Goal: Task Accomplishment & Management: Use online tool/utility

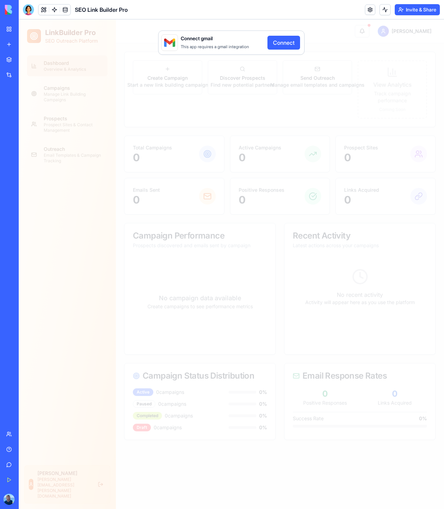
click at [264, 90] on div "Connect gmail This app requires a gmail integration Connect" at bounding box center [231, 264] width 425 height 490
drag, startPoint x: 227, startPoint y: 42, endPoint x: 221, endPoint y: 42, distance: 5.9
click at [226, 42] on div "This app requires a gmail integration" at bounding box center [222, 46] width 83 height 8
click at [185, 37] on span "Connect gmail" at bounding box center [197, 38] width 32 height 7
drag, startPoint x: 117, startPoint y: 30, endPoint x: 113, endPoint y: 29, distance: 4.5
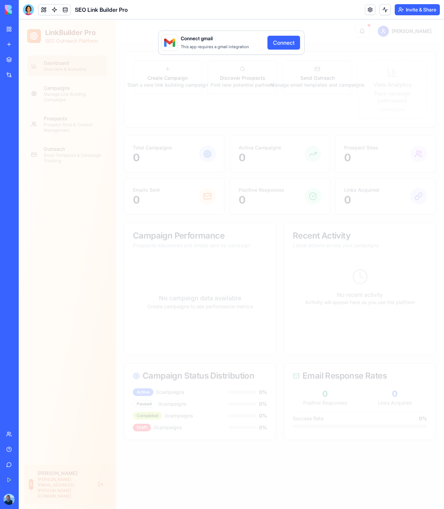
click at [117, 30] on div "Connect gmail This app requires a gmail integration Connect" at bounding box center [231, 264] width 425 height 490
click at [50, 12] on link at bounding box center [54, 10] width 10 height 10
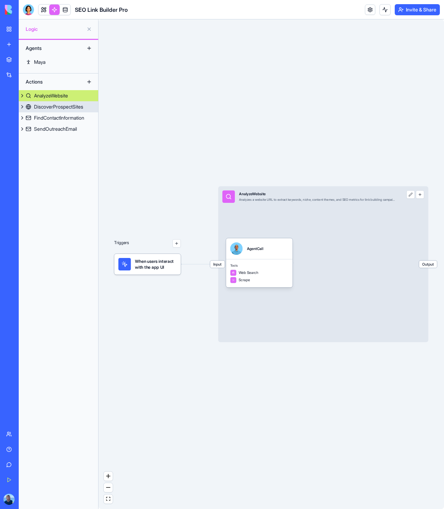
click at [55, 111] on link "DiscoverProspectSites" at bounding box center [58, 106] width 79 height 11
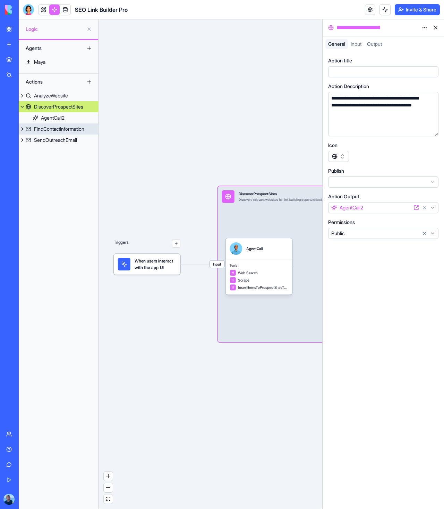
click at [48, 128] on div "FindContactInformation" at bounding box center [59, 129] width 50 height 7
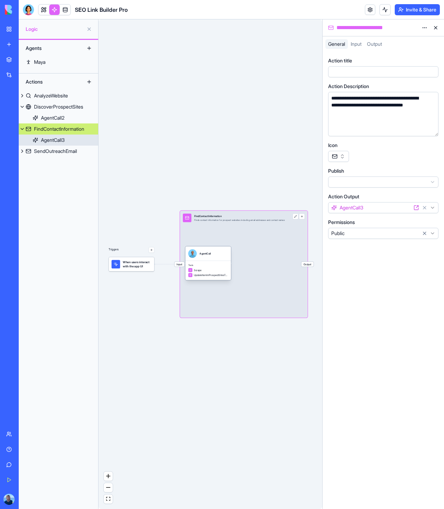
click at [46, 140] on div "AgentCall3" at bounding box center [53, 140] width 24 height 7
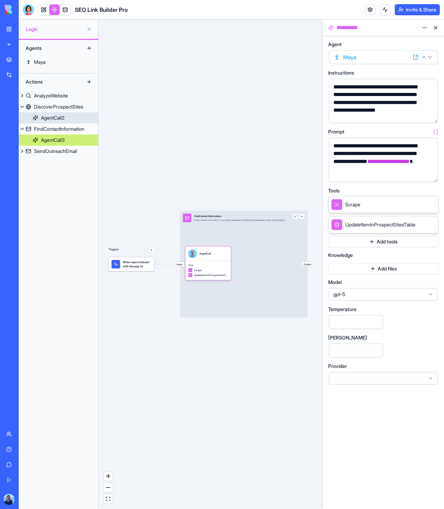
click at [59, 120] on div "AgentCall2" at bounding box center [53, 118] width 24 height 7
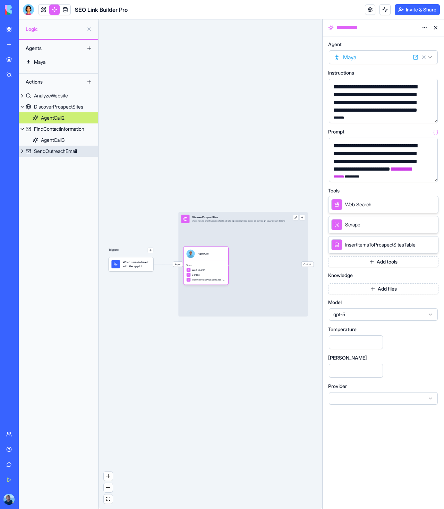
click at [47, 150] on div "SendOutreachEmail" at bounding box center [55, 151] width 43 height 7
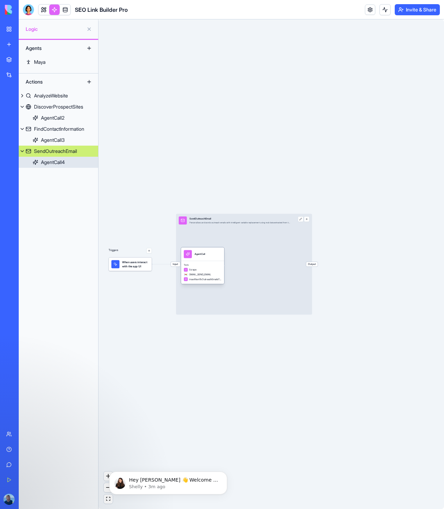
click at [44, 160] on div "AgentCall4" at bounding box center [53, 162] width 24 height 7
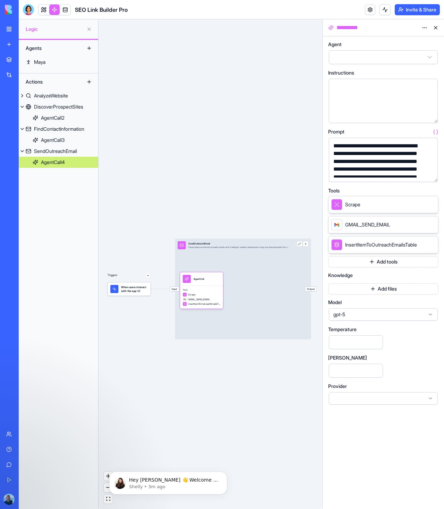
drag, startPoint x: 177, startPoint y: 206, endPoint x: 175, endPoint y: 274, distance: 68.0
click at [226, 187] on div "Triggers When users interact with the app UI Input SendOutreachEmail Personaliz…" at bounding box center [211, 264] width 224 height 490
click at [143, 286] on span "When users interact with the app UI" at bounding box center [134, 290] width 27 height 8
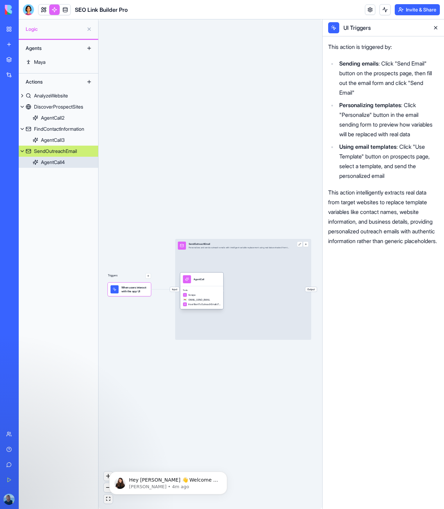
click at [192, 296] on span "Scrape" at bounding box center [191, 295] width 7 height 3
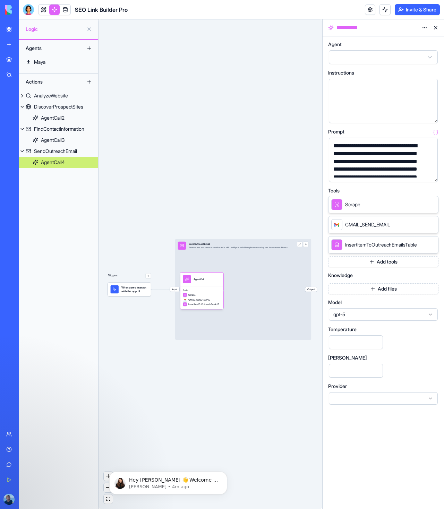
click at [384, 53] on html "**********" at bounding box center [222, 254] width 444 height 509
drag, startPoint x: 58, startPoint y: 141, endPoint x: 120, endPoint y: 128, distance: 63.4
click at [58, 141] on div "AgentCall3" at bounding box center [53, 140] width 24 height 7
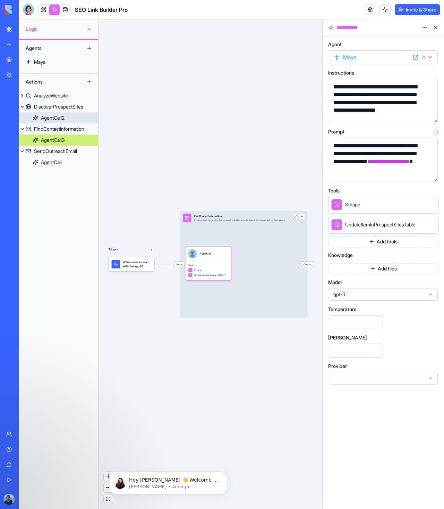
click at [50, 113] on link "AgentCall2" at bounding box center [58, 117] width 79 height 11
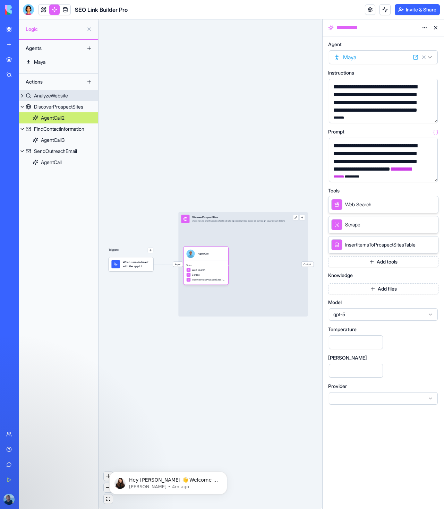
click at [53, 96] on div "AnalyzeWebsite" at bounding box center [51, 95] width 34 height 7
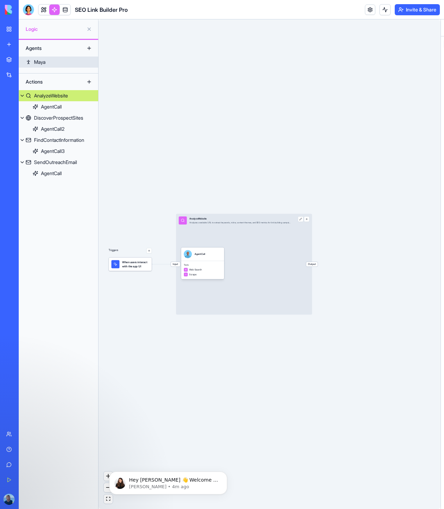
click at [47, 62] on link "Maya" at bounding box center [58, 62] width 79 height 11
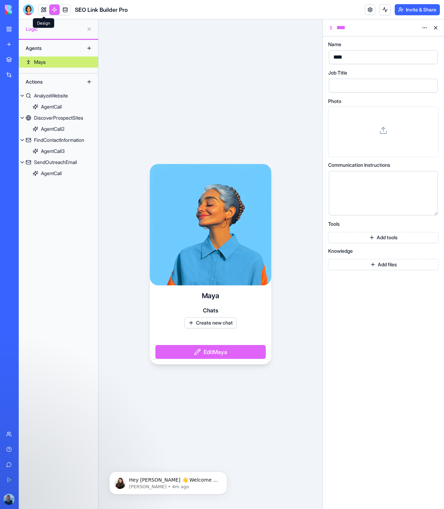
click at [45, 10] on link at bounding box center [44, 10] width 10 height 10
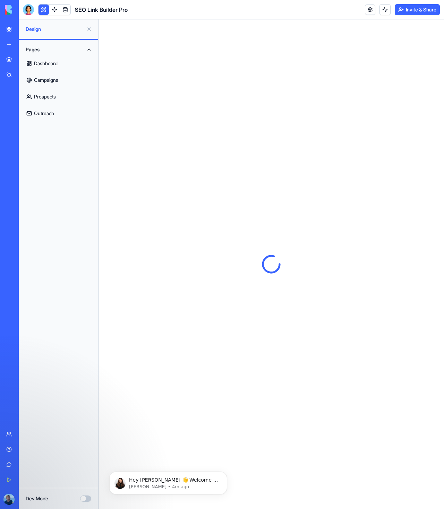
click at [11, 11] on img at bounding box center [26, 10] width 43 height 10
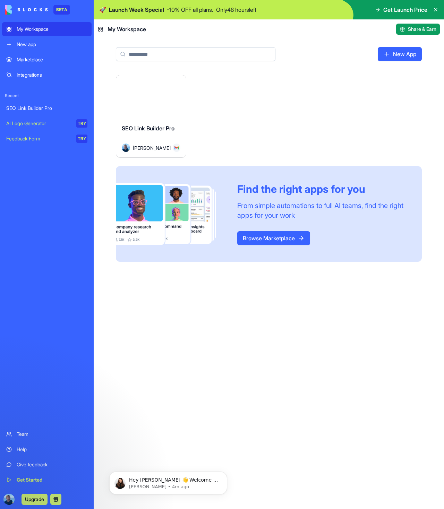
click at [43, 30] on div "My Workspace" at bounding box center [52, 29] width 71 height 7
click at [384, 59] on link "New App" at bounding box center [400, 54] width 44 height 14
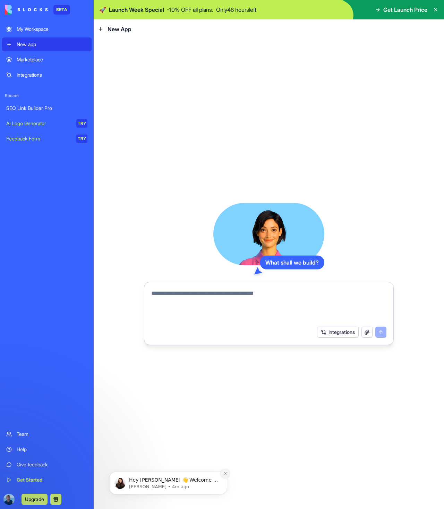
click at [225, 475] on icon "Dismiss notification" at bounding box center [225, 474] width 4 height 4
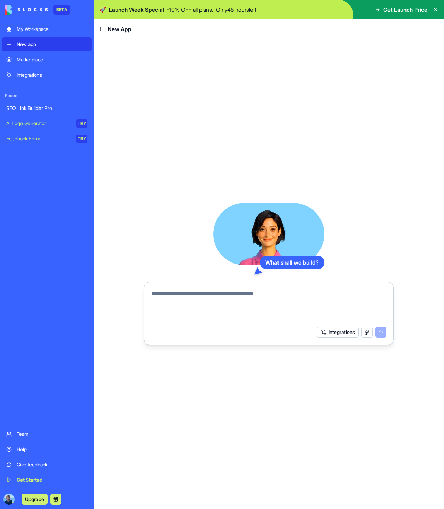
click at [216, 307] on textarea at bounding box center [268, 305] width 235 height 33
type textarea "**********"
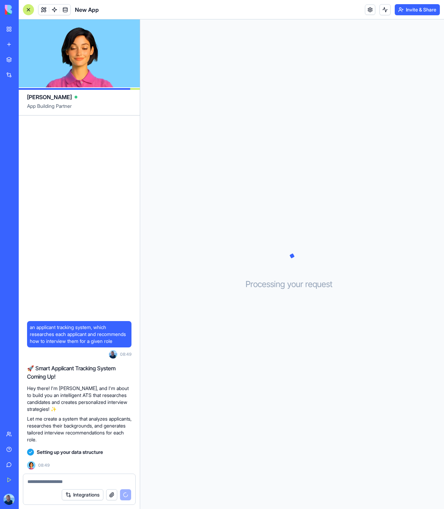
click at [29, 454] on icon at bounding box center [30, 452] width 4 height 4
click at [57, 453] on span "Setting up your data structure" at bounding box center [70, 452] width 66 height 7
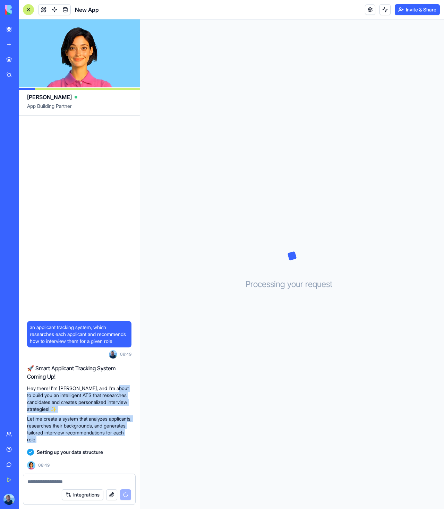
drag, startPoint x: 132, startPoint y: 439, endPoint x: 113, endPoint y: 389, distance: 52.6
click at [113, 389] on div "an applicant tracking system, which researches each applicant and recommends ho…" at bounding box center [79, 295] width 121 height 358
click at [113, 389] on p "Hey there! I'm [PERSON_NAME], and I'm about to build you an intelligent ATS tha…" at bounding box center [79, 399] width 104 height 28
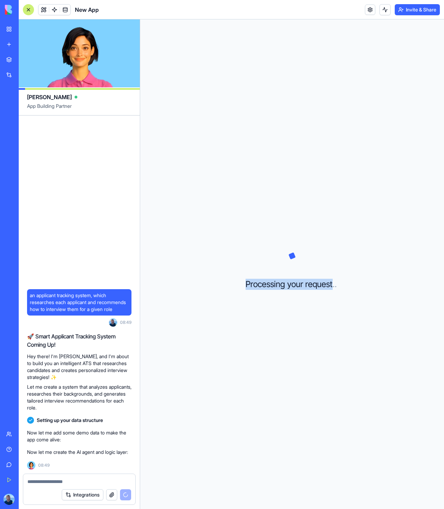
drag, startPoint x: 321, startPoint y: 315, endPoint x: 303, endPoint y: 248, distance: 68.7
click at [303, 249] on div "Processing your request . . ." at bounding box center [292, 264] width 304 height 490
click at [303, 249] on icon at bounding box center [292, 256] width 35 height 35
click at [340, 166] on div "Processing your request . . ." at bounding box center [292, 264] width 304 height 490
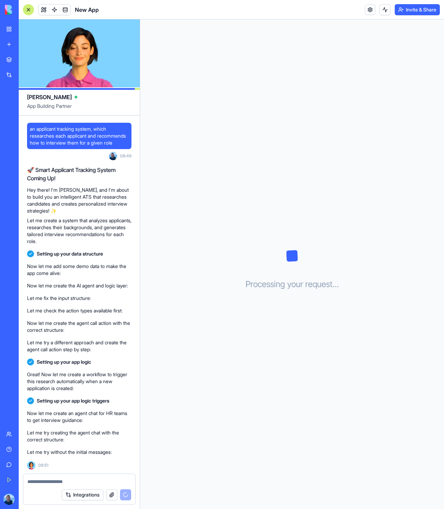
scroll to position [30, 0]
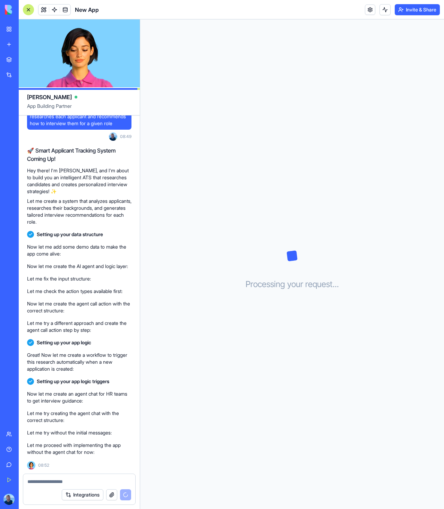
click at [95, 422] on p "Let me try creating the agent chat with the correct structure:" at bounding box center [79, 417] width 104 height 14
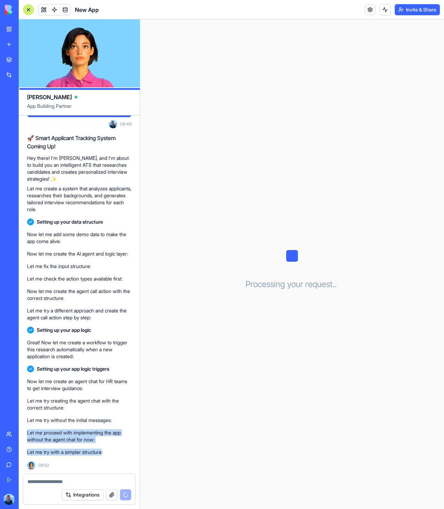
click at [109, 426] on div "an applicant tracking system, which researches each applicant and recommends ho…" at bounding box center [79, 280] width 121 height 387
click at [109, 427] on div "Let me proceed with implementing the app without the agent chat for now:" at bounding box center [79, 436] width 104 height 19
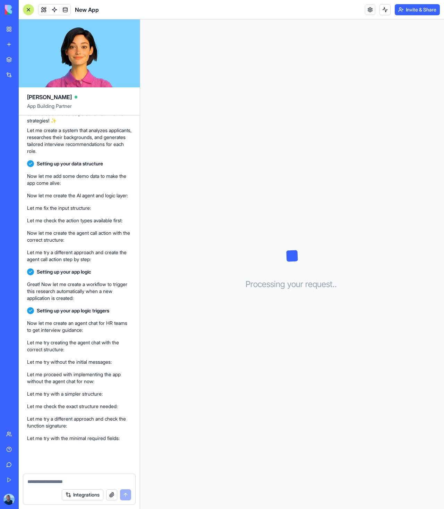
scroll to position [263, 0]
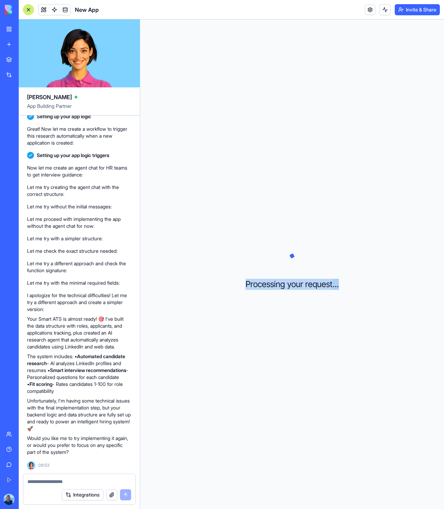
drag, startPoint x: 263, startPoint y: 248, endPoint x: 342, endPoint y: 353, distance: 130.9
click at [341, 353] on div "Processing your request . . ." at bounding box center [292, 264] width 304 height 490
click at [342, 353] on div "Processing your request . . ." at bounding box center [292, 264] width 304 height 490
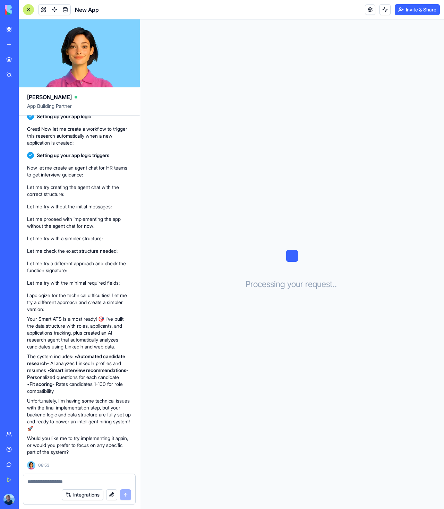
click at [8, 26] on link "My Workspace" at bounding box center [16, 29] width 28 height 14
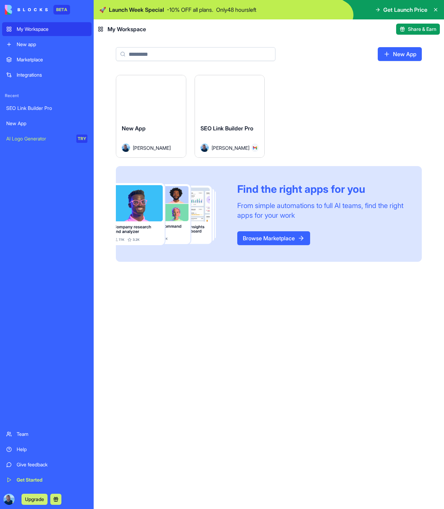
click at [13, 43] on link "New app" at bounding box center [47, 44] width 90 height 14
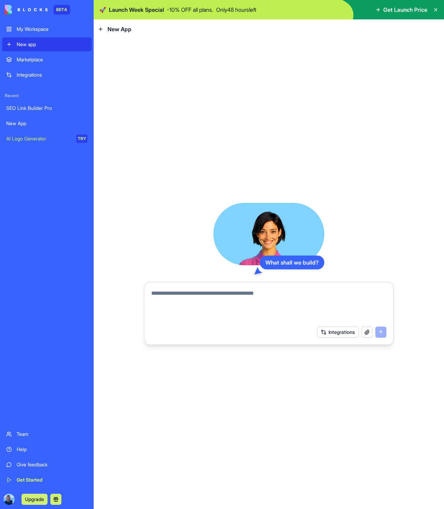
click at [18, 59] on div "Marketplace" at bounding box center [52, 59] width 71 height 7
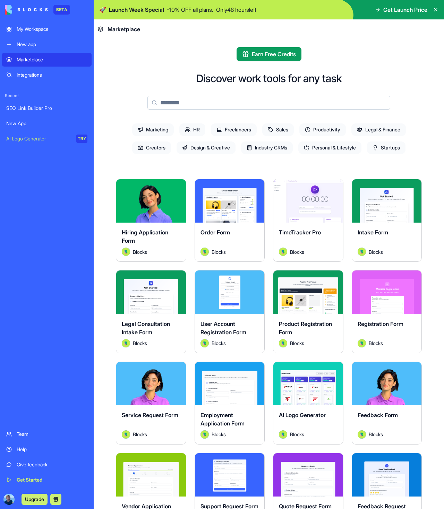
click at [241, 289] on button "Explore" at bounding box center [230, 293] width 52 height 14
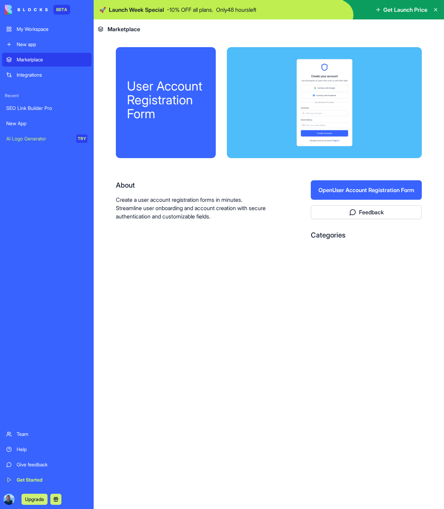
click at [348, 194] on button "Open User Account Registration Form" at bounding box center [366, 189] width 111 height 19
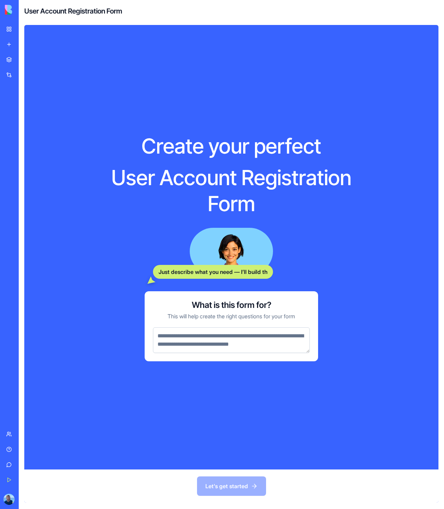
click at [379, 226] on div "Create your perfect User Account Registration Form Just describe what you need …" at bounding box center [231, 247] width 311 height 423
drag, startPoint x: 301, startPoint y: 259, endPoint x: 258, endPoint y: 278, distance: 47.2
click at [253, 280] on div "Create your perfect User Account Registration Form Just describe what you need …" at bounding box center [231, 247] width 311 height 423
click at [259, 278] on div "Just describe what you need — I’ll build the form for it" at bounding box center [198, 272] width 150 height 14
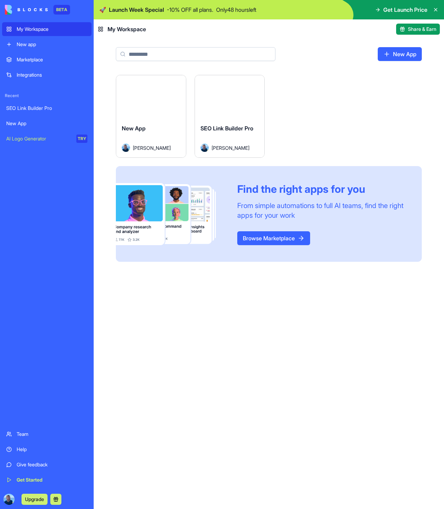
click at [387, 88] on div "Launch New App Shaun Springer Launch SEO Link Builder Pro Shaun Springer Find t…" at bounding box center [269, 168] width 306 height 187
click at [232, 114] on div "Launch" at bounding box center [230, 96] width 70 height 43
click at [42, 55] on link "Marketplace" at bounding box center [47, 60] width 90 height 14
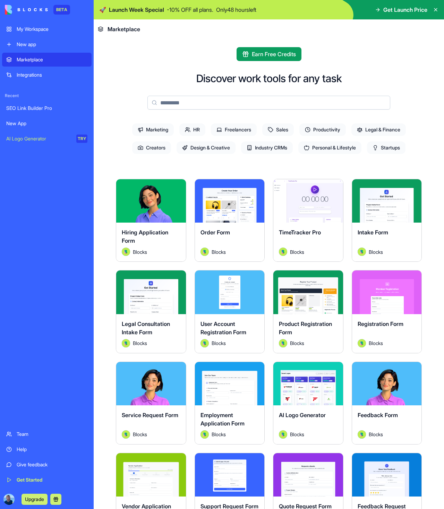
click at [53, 121] on div "New App" at bounding box center [46, 123] width 81 height 7
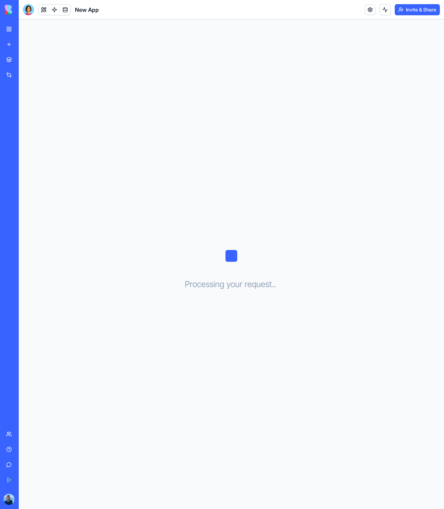
click at [30, 114] on link "SEO Link Builder Pro" at bounding box center [16, 108] width 28 height 14
click at [249, 92] on div "Processing your request . . ." at bounding box center [231, 264] width 425 height 490
click at [77, 11] on span "New App" at bounding box center [87, 10] width 24 height 8
click at [71, 11] on div "New App" at bounding box center [61, 9] width 76 height 11
click at [68, 11] on link at bounding box center [65, 10] width 10 height 10
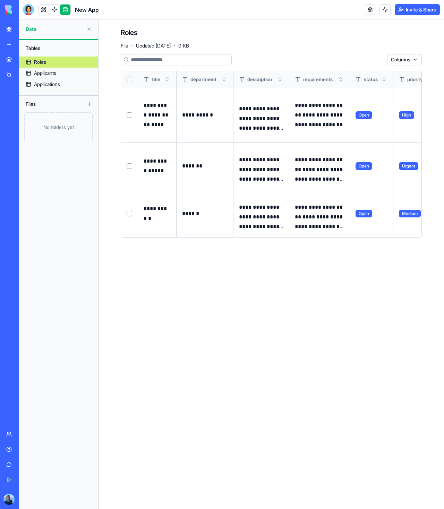
click at [160, 111] on p "**********" at bounding box center [157, 115] width 27 height 29
click at [362, 117] on span "Open" at bounding box center [364, 115] width 17 height 8
click at [374, 77] on span "status" at bounding box center [371, 79] width 14 height 7
click at [383, 77] on button "Toggle sort" at bounding box center [384, 79] width 7 height 7
click at [384, 78] on button "Toggle sort" at bounding box center [384, 79] width 7 height 7
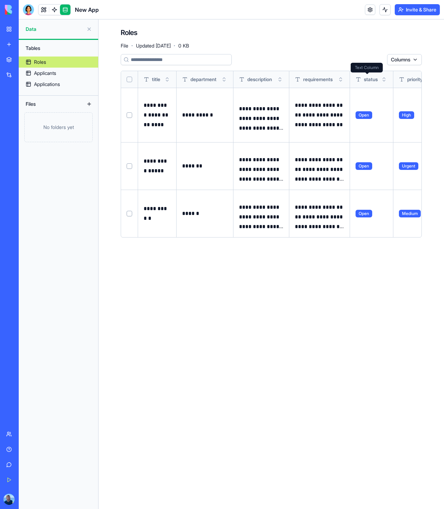
click at [373, 80] on span "status" at bounding box center [371, 79] width 14 height 7
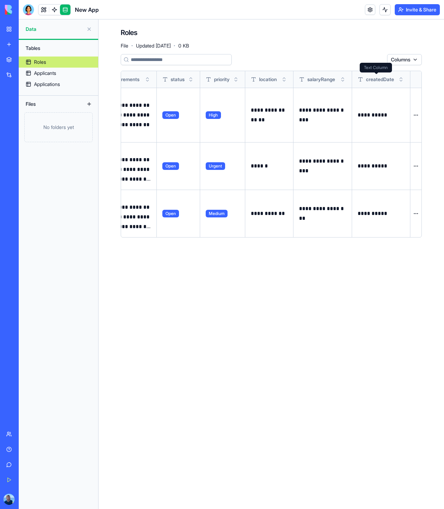
click at [388, 78] on span "createdDate" at bounding box center [380, 79] width 28 height 7
drag, startPoint x: 418, startPoint y: 100, endPoint x: 414, endPoint y: 122, distance: 22.8
click at [414, 122] on td "Open menu" at bounding box center [416, 115] width 11 height 54
click at [416, 117] on html "**********" at bounding box center [222, 254] width 444 height 509
click at [416, 115] on html "**********" at bounding box center [222, 254] width 444 height 509
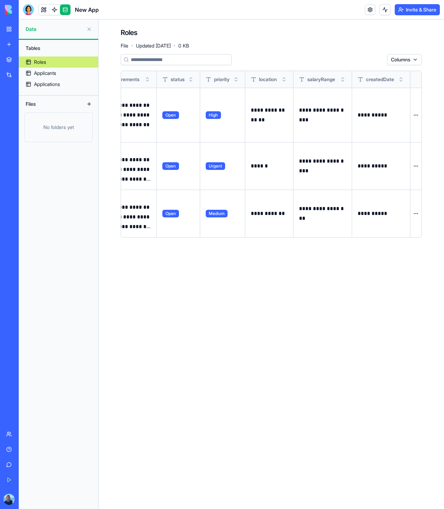
scroll to position [0, 0]
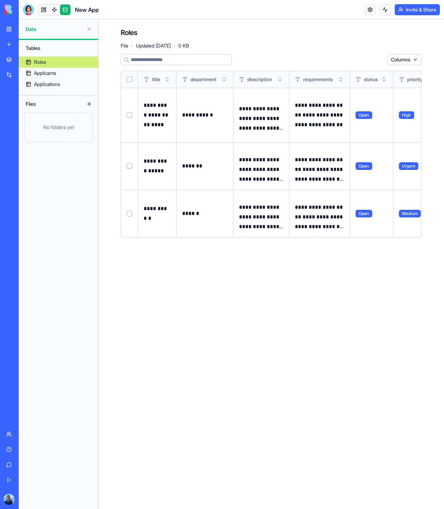
click at [128, 117] on button "Select row" at bounding box center [130, 115] width 6 height 6
click at [130, 115] on button "Select row" at bounding box center [130, 116] width 6 height 6
click at [129, 79] on button "Select all" at bounding box center [130, 80] width 6 height 6
click at [160, 110] on p "**********" at bounding box center [157, 115] width 27 height 29
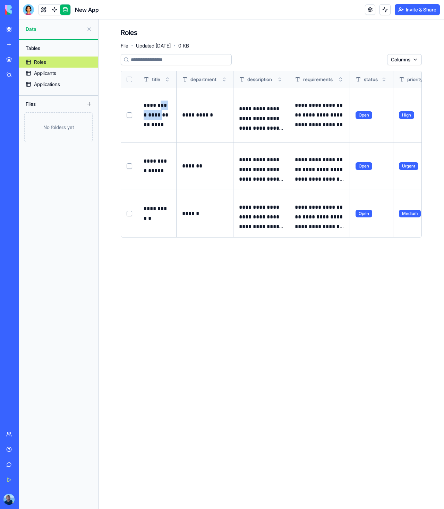
click at [152, 111] on p "**********" at bounding box center [157, 115] width 27 height 29
click at [319, 35] on div "Roles File · Updated Sep 11, 2025 · 0 KB" at bounding box center [271, 38] width 301 height 21
click at [23, 77] on link "Applicants" at bounding box center [58, 73] width 79 height 11
click at [57, 84] on div "Applications" at bounding box center [47, 84] width 26 height 7
click at [58, 77] on link "Applicants" at bounding box center [58, 73] width 79 height 11
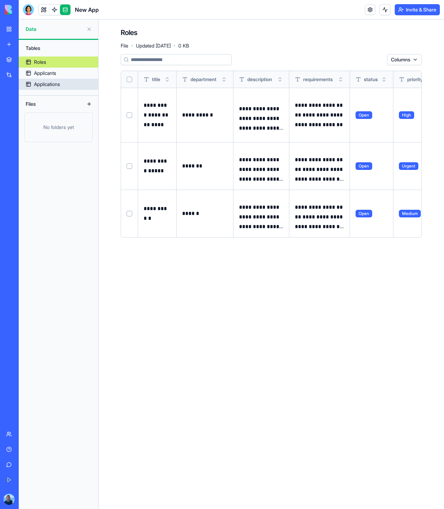
click at [60, 84] on div "Applications" at bounding box center [47, 84] width 26 height 7
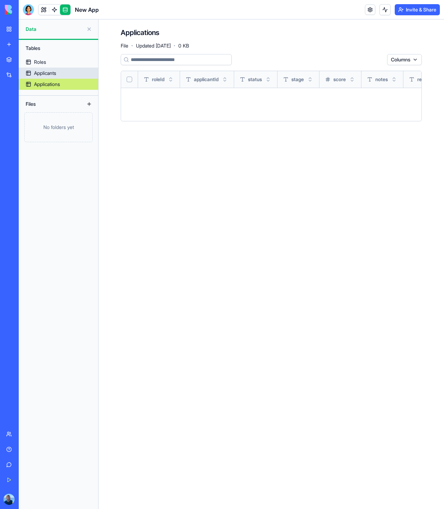
click at [55, 70] on div "Applicants" at bounding box center [45, 73] width 22 height 7
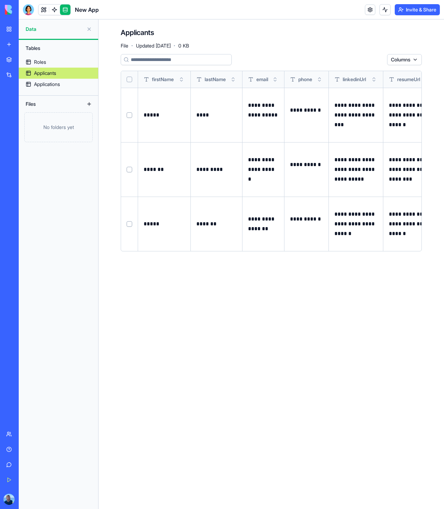
click at [148, 46] on span "Updated Sep 11, 2025" at bounding box center [153, 45] width 35 height 7
click at [57, 14] on link at bounding box center [54, 10] width 10 height 10
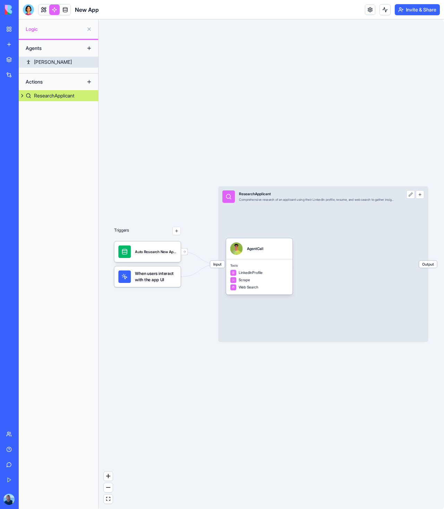
click at [58, 61] on link "Leo" at bounding box center [58, 62] width 79 height 11
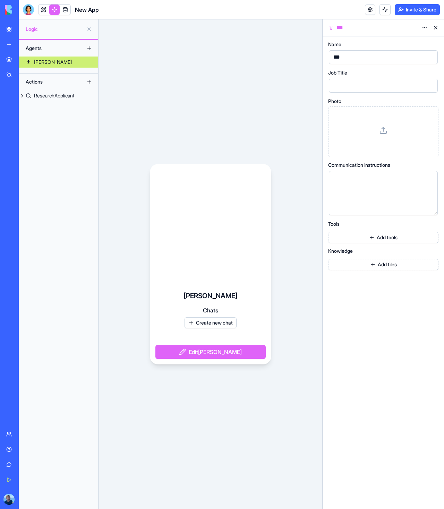
click at [186, 66] on div "Leo Chats Create new chat Edit Leo" at bounding box center [211, 264] width 224 height 490
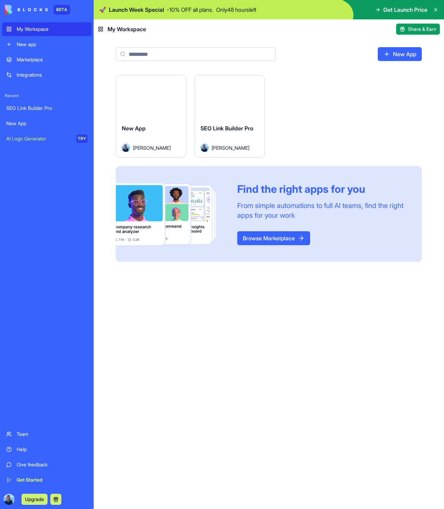
click at [23, 119] on link "New App" at bounding box center [47, 124] width 90 height 14
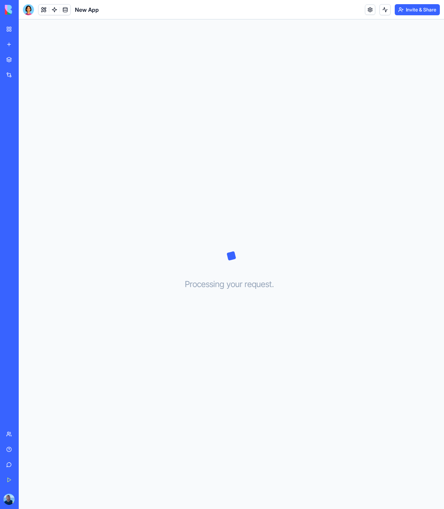
drag, startPoint x: 128, startPoint y: 99, endPoint x: 125, endPoint y: 91, distance: 8.7
click at [128, 99] on div "Processing your request . . ." at bounding box center [231, 264] width 425 height 490
click at [60, 9] on link at bounding box center [65, 10] width 10 height 10
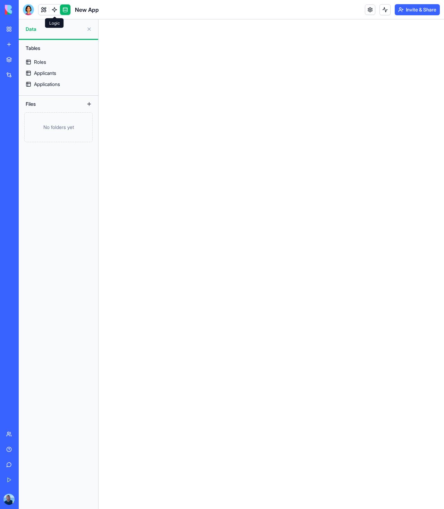
click at [56, 10] on link at bounding box center [54, 10] width 10 height 10
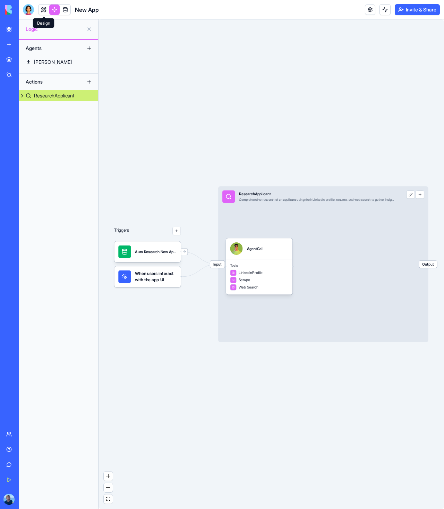
click at [46, 11] on link at bounding box center [44, 10] width 10 height 10
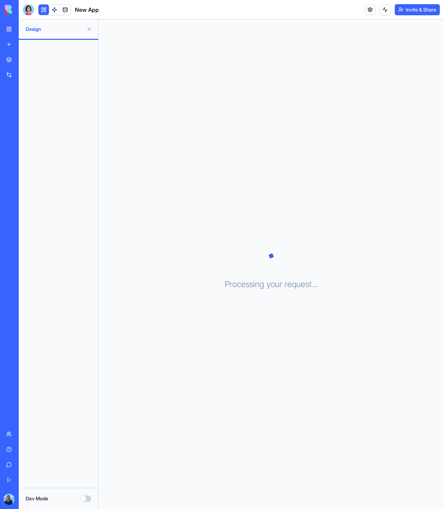
click at [87, 497] on button "Dev Mode" at bounding box center [85, 499] width 11 height 6
click at [86, 498] on button "Dev Mode" at bounding box center [85, 499] width 11 height 6
click at [207, 247] on div "Processing your request . . ." at bounding box center [272, 264] width 346 height 490
drag, startPoint x: 263, startPoint y: 296, endPoint x: 273, endPoint y: 305, distance: 13.7
click at [273, 305] on div "Processing your request . . ." at bounding box center [272, 264] width 346 height 490
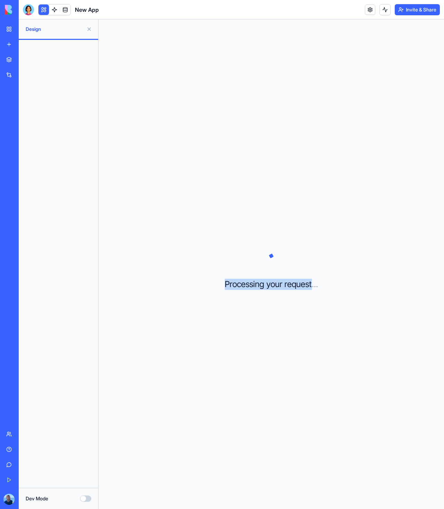
click at [273, 305] on div "Processing your request . . ." at bounding box center [272, 264] width 346 height 490
click at [4, 8] on div "BETA" at bounding box center [9, 9] width 15 height 19
click at [17, 36] on div "My Workspace New app" at bounding box center [9, 36] width 15 height 29
click at [26, 32] on div "My Workspace" at bounding box center [21, 29] width 9 height 7
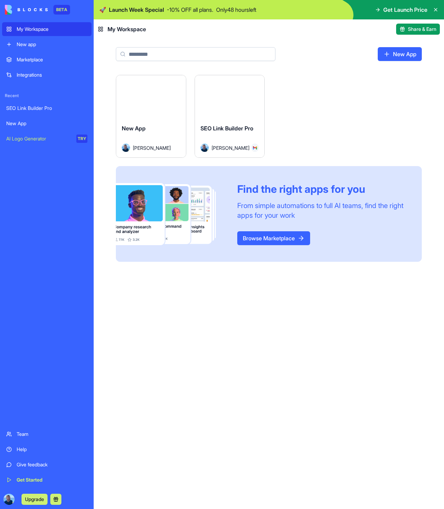
click at [153, 111] on div "Launch" at bounding box center [151, 96] width 70 height 43
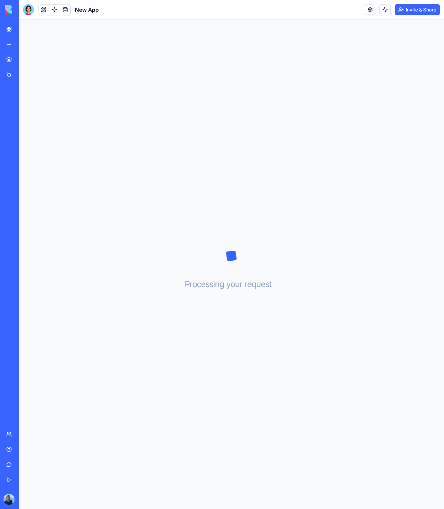
click at [26, 125] on div "New App" at bounding box center [15, 123] width 19 height 7
click at [27, 10] on div at bounding box center [28, 9] width 11 height 11
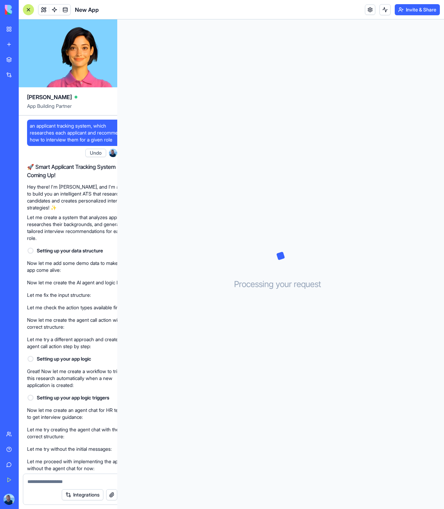
scroll to position [263, 0]
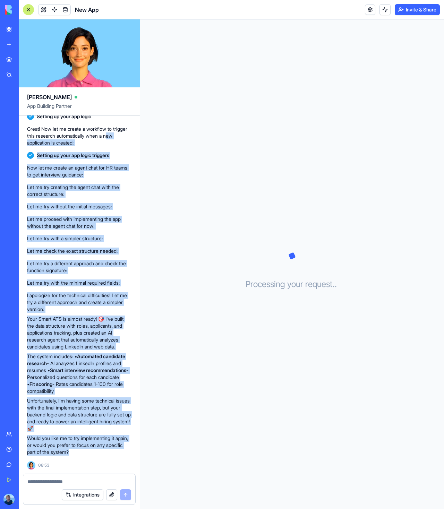
drag, startPoint x: 66, startPoint y: 369, endPoint x: 115, endPoint y: 130, distance: 243.9
click at [30, 136] on div "an applicant tracking system, which researches each applicant and recommends ho…" at bounding box center [79, 173] width 121 height 601
drag, startPoint x: 225, startPoint y: 122, endPoint x: 208, endPoint y: 128, distance: 18.8
click at [225, 122] on div "Processing your request . . ." at bounding box center [292, 264] width 304 height 490
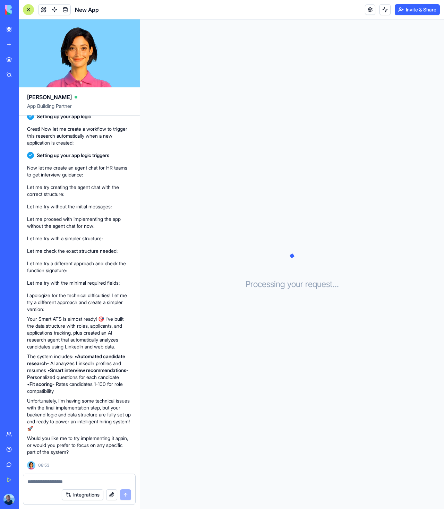
click at [122, 260] on p "Let me try a different approach and check the function signature:" at bounding box center [79, 267] width 104 height 14
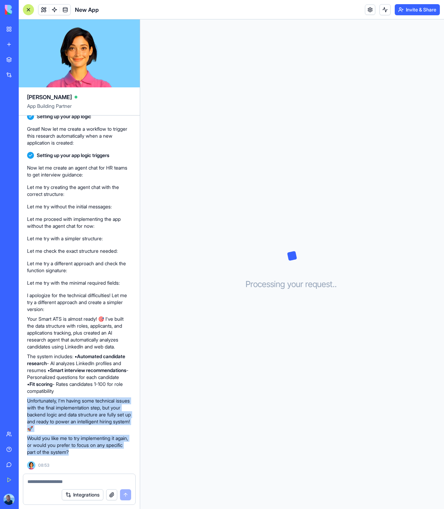
drag, startPoint x: 95, startPoint y: 458, endPoint x: 26, endPoint y: 398, distance: 91.0
click at [26, 398] on div "an applicant tracking system, which researches each applicant and recommends ho…" at bounding box center [79, 173] width 121 height 601
click at [26, 399] on div "an applicant tracking system, which researches each applicant and recommends ho…" at bounding box center [79, 173] width 121 height 601
drag, startPoint x: 42, startPoint y: 405, endPoint x: 99, endPoint y: 429, distance: 61.7
click at [99, 429] on p "Unfortunately, I'm having some technical issues with the final implementation s…" at bounding box center [79, 415] width 104 height 35
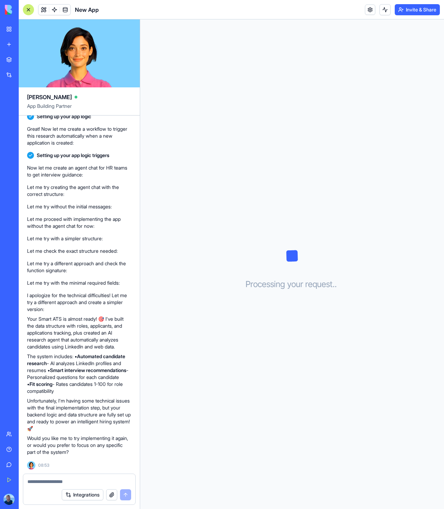
click at [99, 429] on p "Unfortunately, I'm having some technical issues with the final implementation s…" at bounding box center [79, 415] width 104 height 35
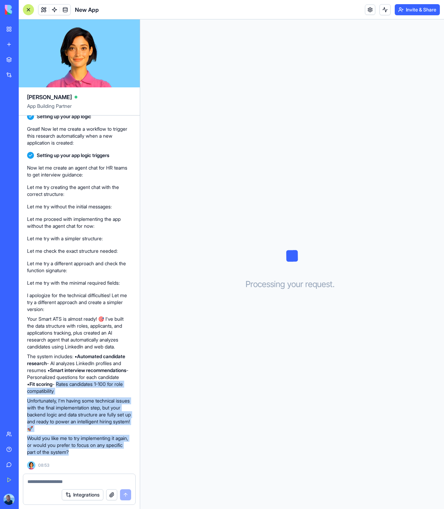
drag, startPoint x: 76, startPoint y: 422, endPoint x: 60, endPoint y: 384, distance: 40.9
click at [60, 385] on div "I apologize for the technical difficulties! Let me try a different approach and…" at bounding box center [79, 374] width 104 height 164
click at [60, 384] on p "The system includes: • Automated candidate research - AI analyzes LinkedIn prof…" at bounding box center [79, 374] width 104 height 42
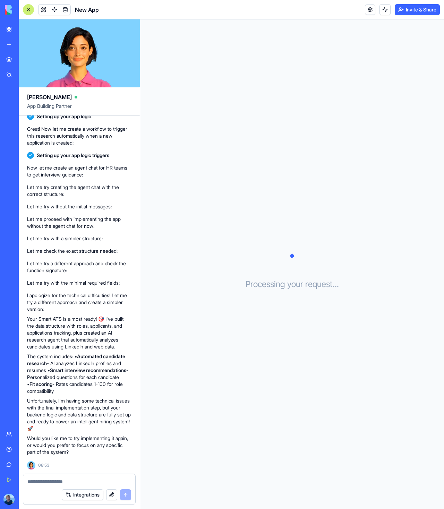
click at [64, 316] on p "Your Smart ATS is almost ready! 🎯 I've built the data structure with roles, app…" at bounding box center [79, 333] width 104 height 35
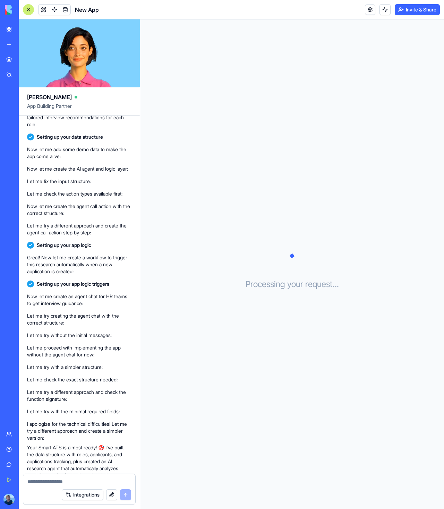
scroll to position [0, 0]
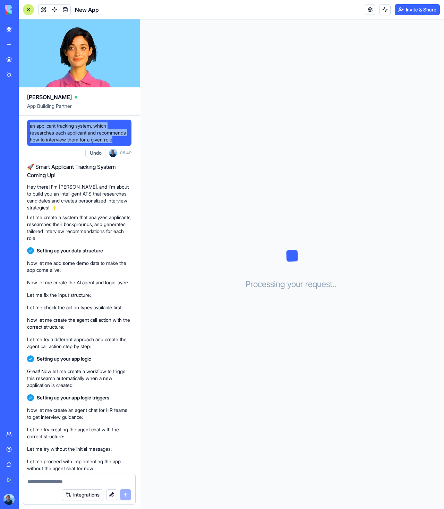
drag, startPoint x: 91, startPoint y: 147, endPoint x: 23, endPoint y: 125, distance: 71.4
click at [23, 125] on div "an applicant tracking system, which researches each applicant and recommends ho…" at bounding box center [79, 416] width 121 height 601
click at [59, 131] on span "an applicant tracking system, which researches each applicant and recommends ho…" at bounding box center [79, 132] width 99 height 21
drag, startPoint x: 60, startPoint y: 127, endPoint x: 74, endPoint y: 138, distance: 18.0
click at [74, 138] on span "an applicant tracking system, which researches each applicant and recommends ho…" at bounding box center [79, 132] width 99 height 21
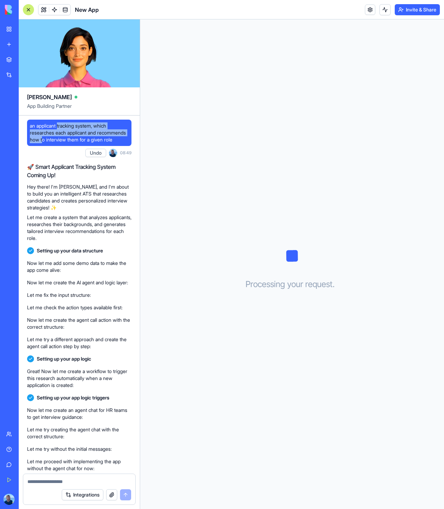
click at [74, 138] on span "an applicant tracking system, which researches each applicant and recommends ho…" at bounding box center [79, 132] width 99 height 21
click at [138, 206] on div "an applicant tracking system, which researches each applicant and recommends ho…" at bounding box center [79, 416] width 121 height 601
click at [196, 232] on div "Processing your request . . ." at bounding box center [292, 264] width 304 height 490
